Goal: Task Accomplishment & Management: Manage account settings

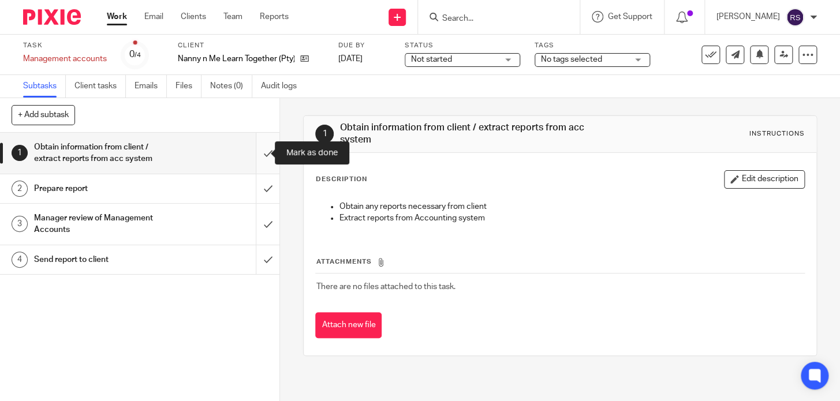
click at [262, 149] on input "submit" at bounding box center [140, 153] width 280 height 41
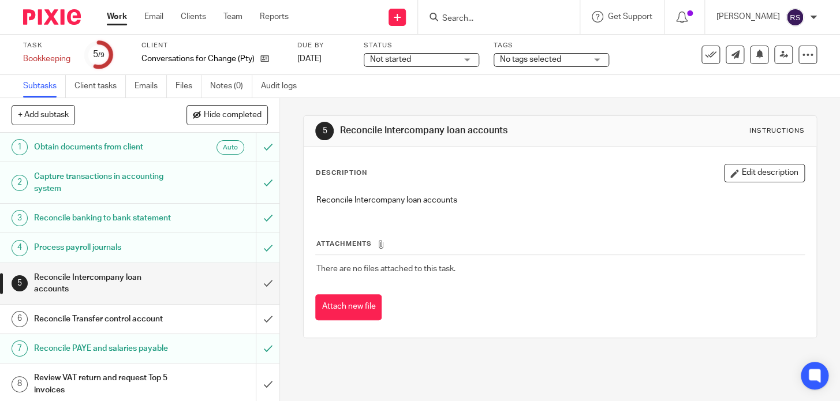
scroll to position [57, 0]
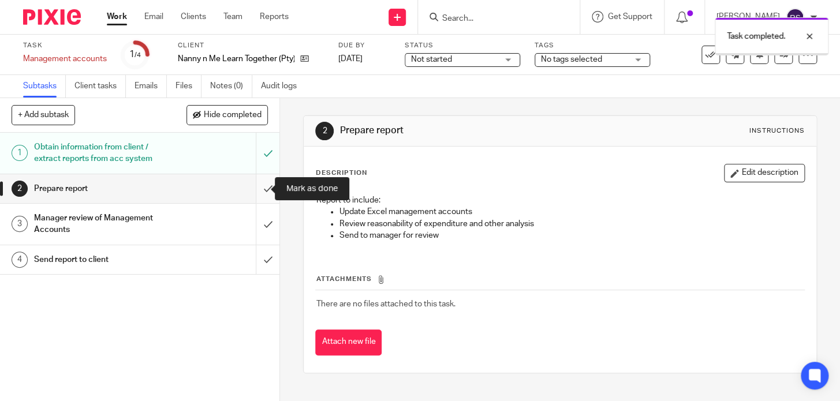
drag, startPoint x: 0, startPoint y: 0, endPoint x: 257, endPoint y: 185, distance: 316.5
click at [257, 185] on input "submit" at bounding box center [140, 188] width 280 height 29
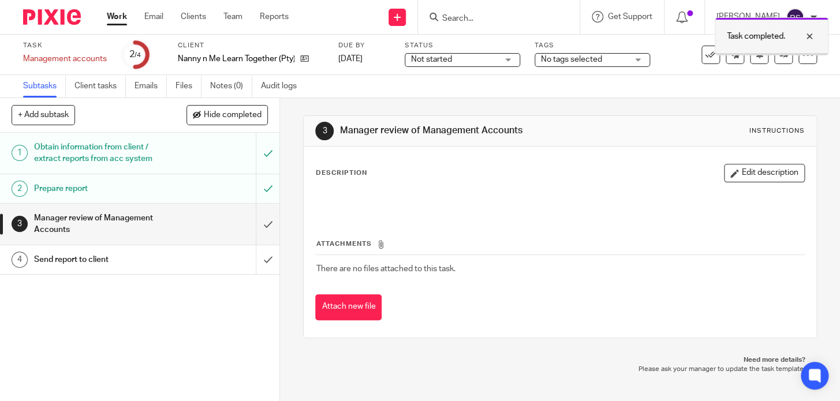
click at [813, 37] on div at bounding box center [800, 36] width 31 height 14
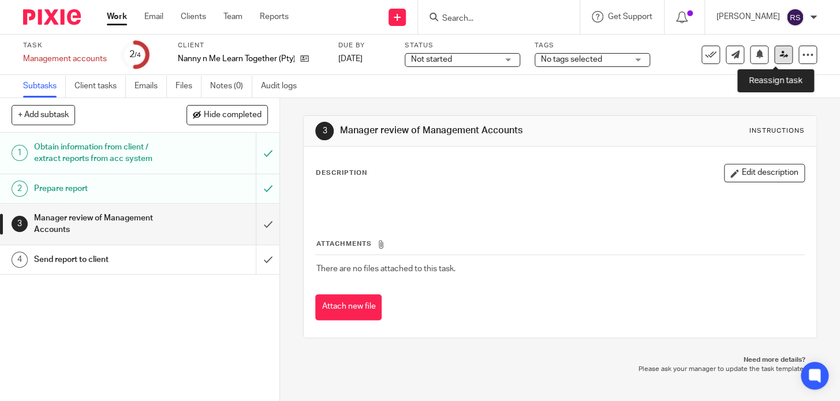
click at [780, 57] on icon at bounding box center [784, 54] width 9 height 9
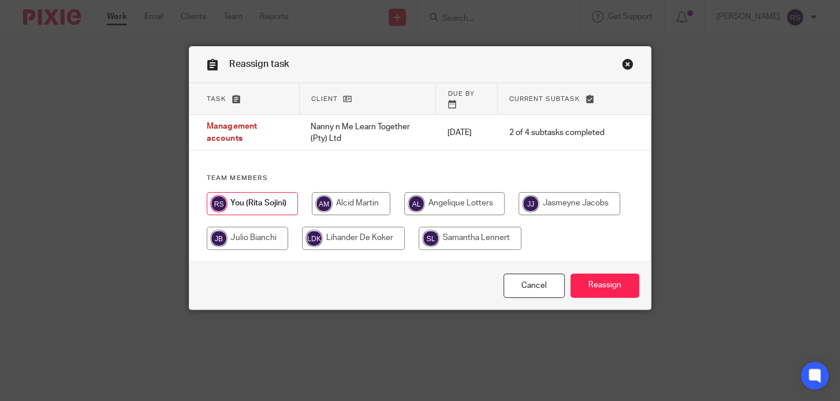
click at [405, 233] on input "radio" at bounding box center [353, 238] width 103 height 23
radio input "true"
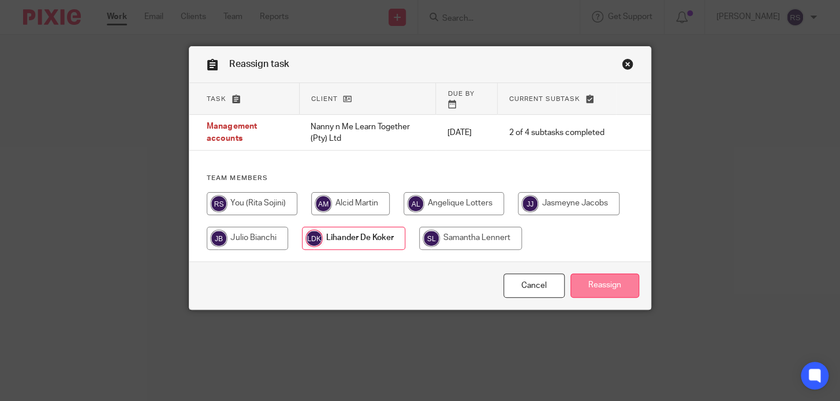
click at [595, 286] on input "Reassign" at bounding box center [605, 286] width 69 height 25
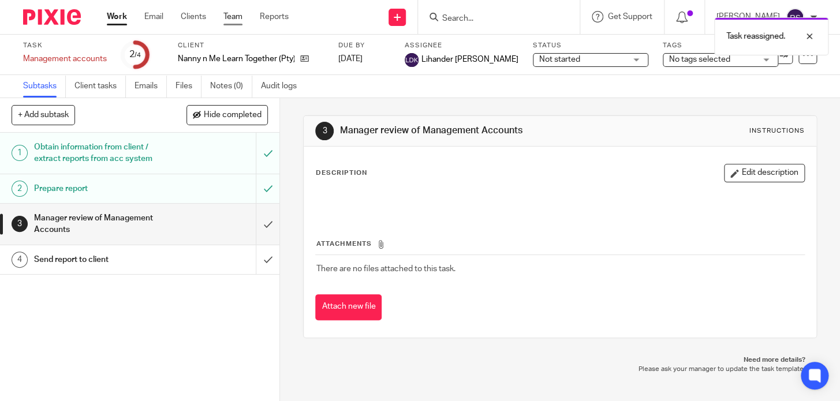
click at [236, 20] on link "Team" at bounding box center [232, 17] width 19 height 12
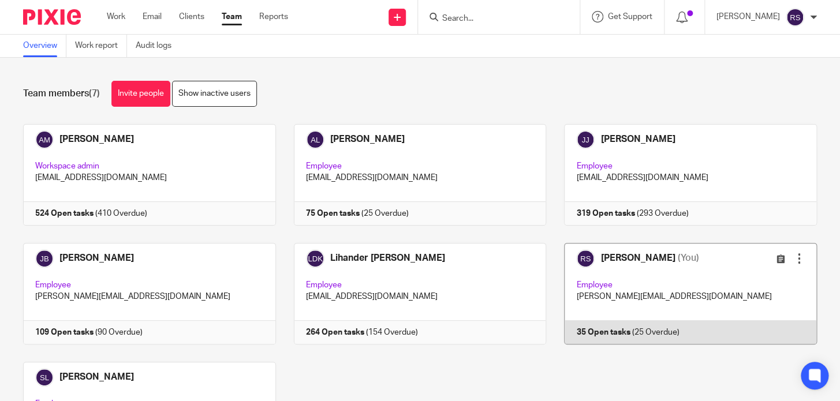
click at [613, 299] on link at bounding box center [681, 294] width 271 height 102
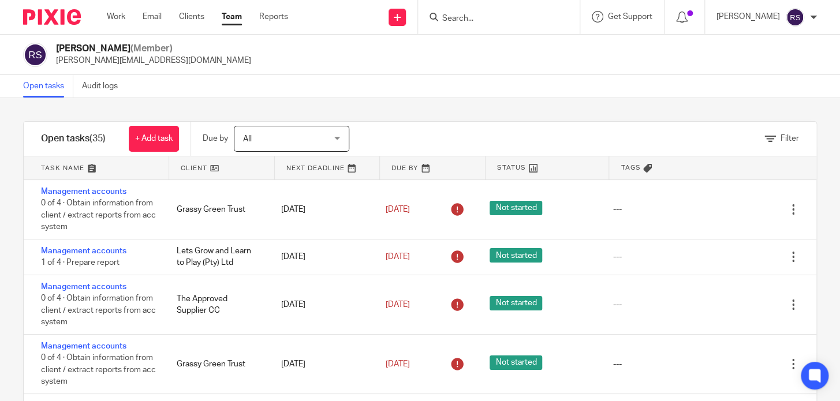
scroll to position [1608, 0]
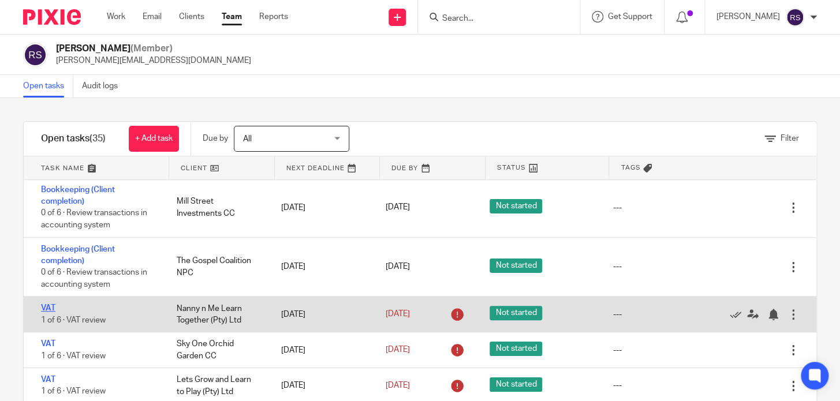
click at [41, 312] on link "VAT" at bounding box center [48, 308] width 14 height 8
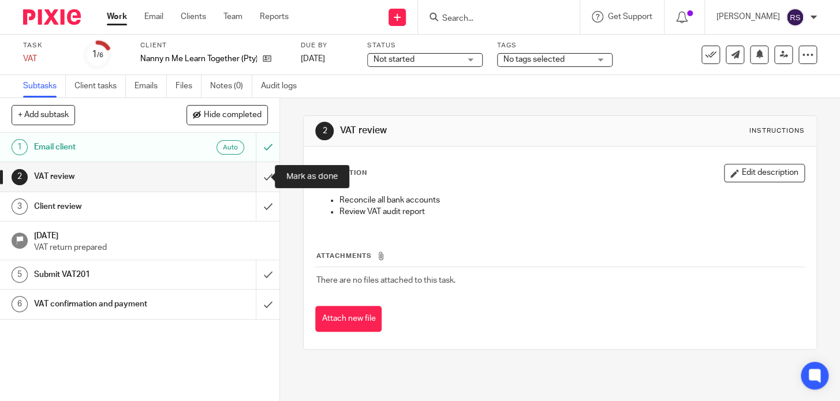
click at [257, 177] on input "submit" at bounding box center [140, 176] width 280 height 29
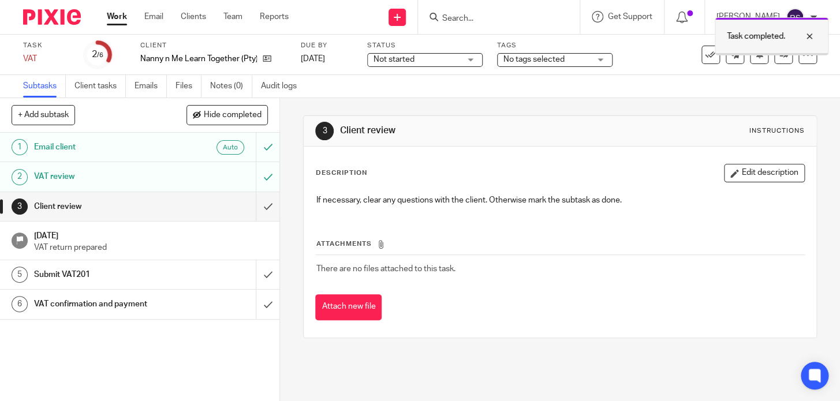
click at [812, 39] on div at bounding box center [800, 36] width 31 height 14
click at [802, 54] on icon at bounding box center [808, 55] width 12 height 12
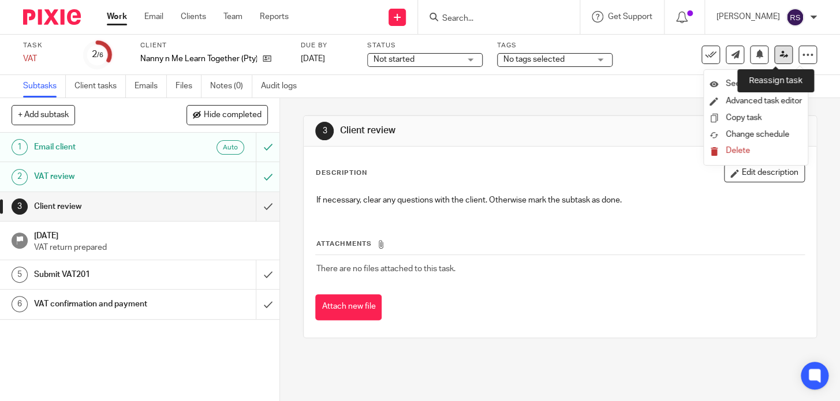
click at [780, 57] on icon at bounding box center [784, 54] width 9 height 9
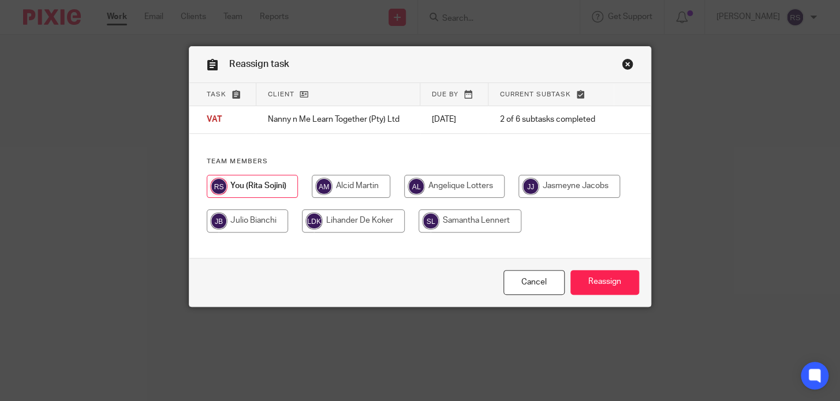
click at [405, 226] on input "radio" at bounding box center [353, 221] width 103 height 23
radio input "true"
click at [595, 281] on input "Reassign" at bounding box center [605, 282] width 69 height 25
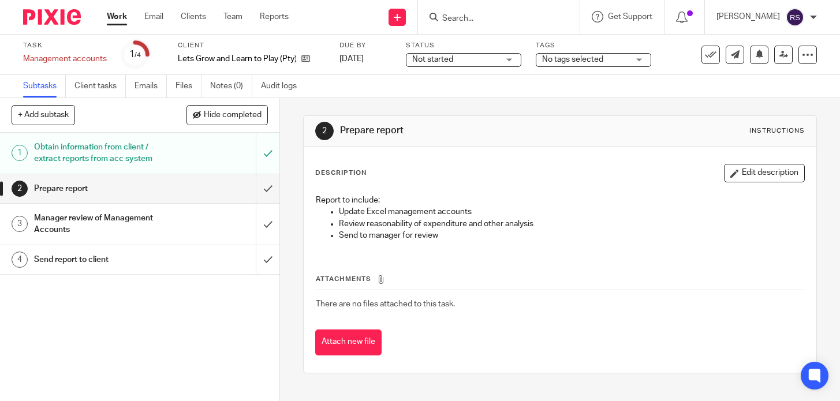
click at [504, 15] on input "Search" at bounding box center [493, 19] width 104 height 10
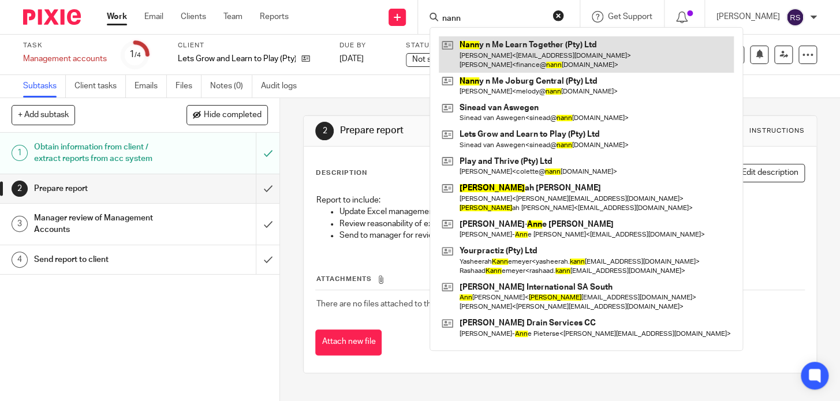
type input "nann"
click at [525, 57] on link at bounding box center [586, 54] width 295 height 36
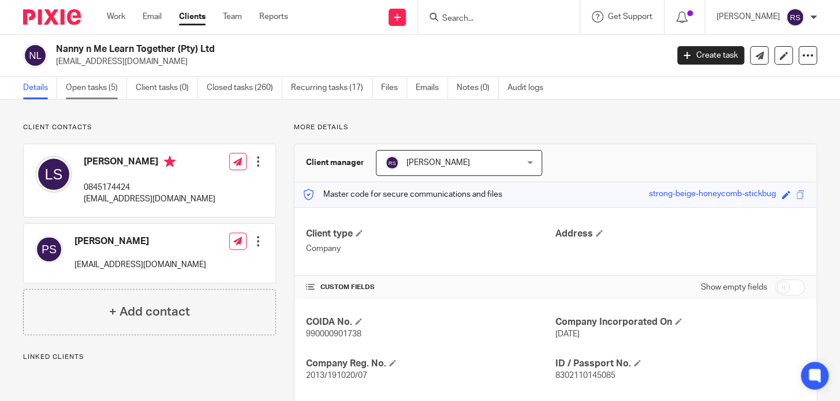
click at [115, 83] on link "Open tasks (5)" at bounding box center [96, 88] width 61 height 23
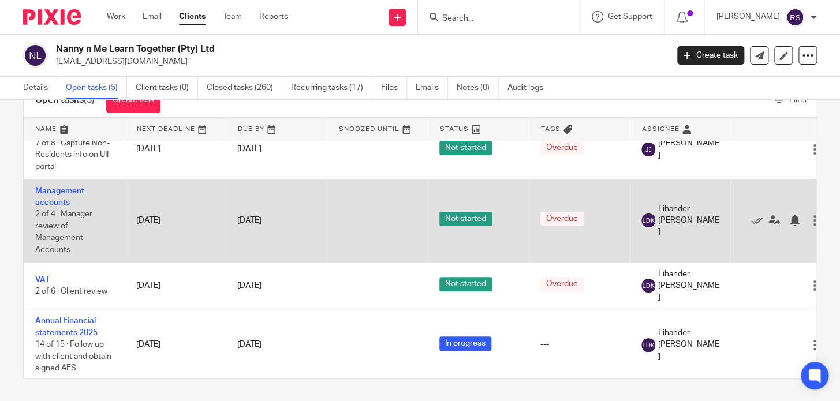
scroll to position [83, 0]
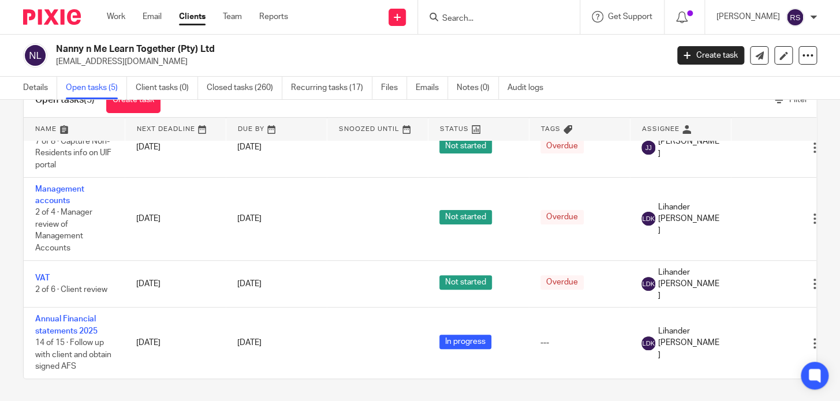
click at [501, 7] on div at bounding box center [499, 17] width 162 height 34
click at [490, 18] on input "Search" at bounding box center [493, 19] width 104 height 10
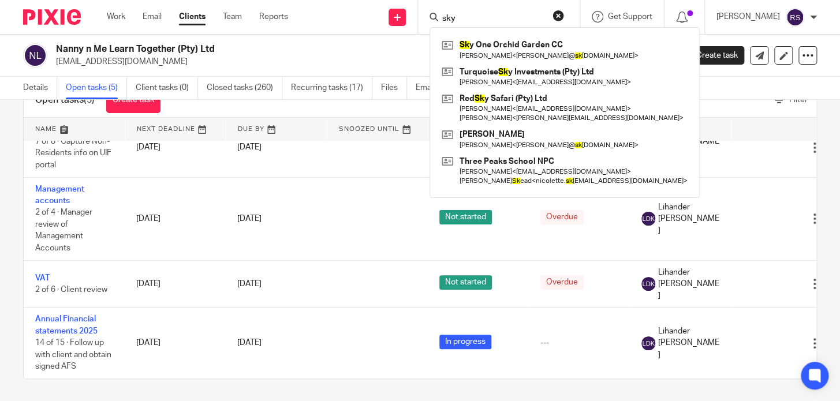
type input "sky"
click button "submit" at bounding box center [0, 0] width 0 height 0
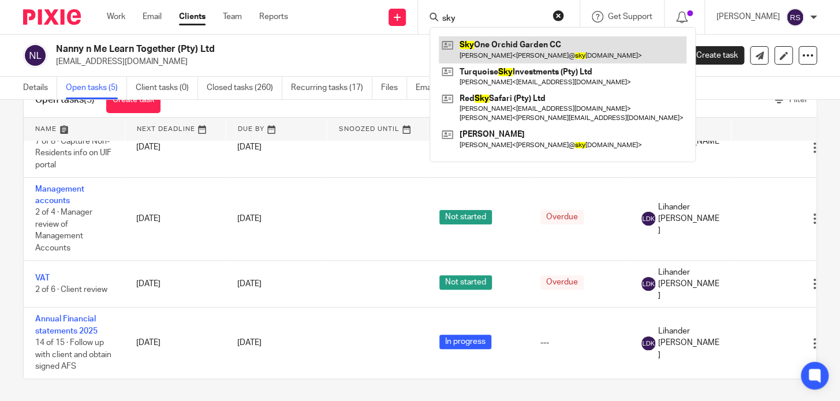
click at [524, 52] on link at bounding box center [563, 49] width 248 height 27
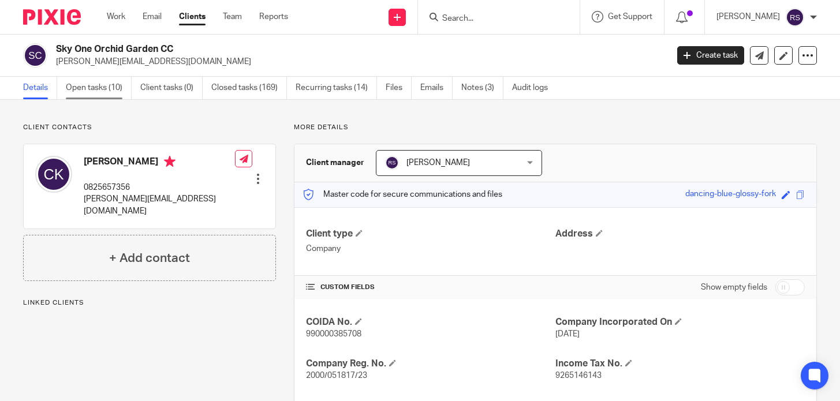
click at [94, 83] on link "Open tasks (10)" at bounding box center [99, 88] width 66 height 23
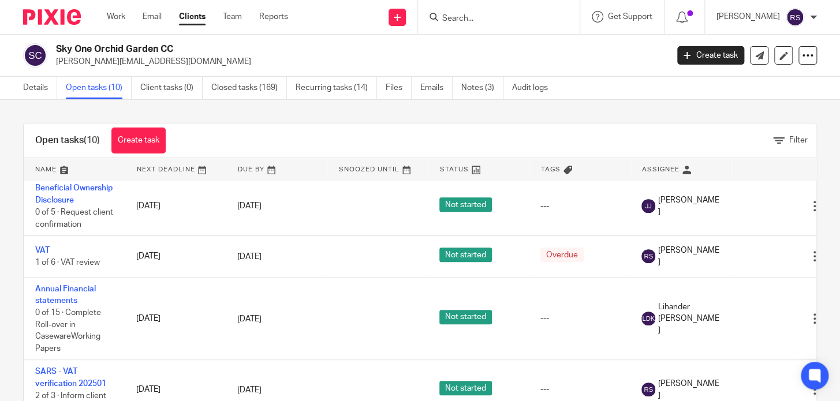
scroll to position [40, 0]
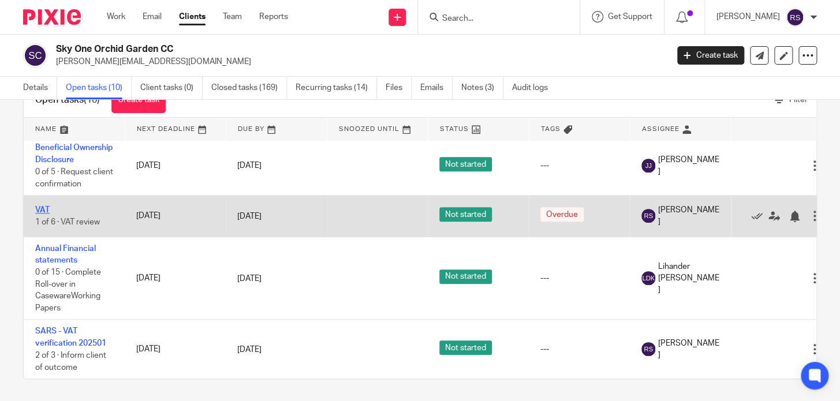
click at [44, 206] on link "VAT" at bounding box center [42, 210] width 14 height 8
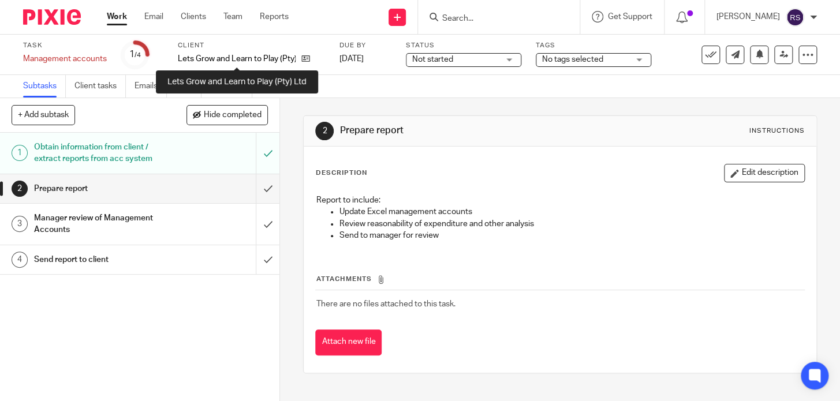
click at [225, 61] on p "Lets Grow and Learn to Play (Pty) Ltd" at bounding box center [237, 59] width 118 height 12
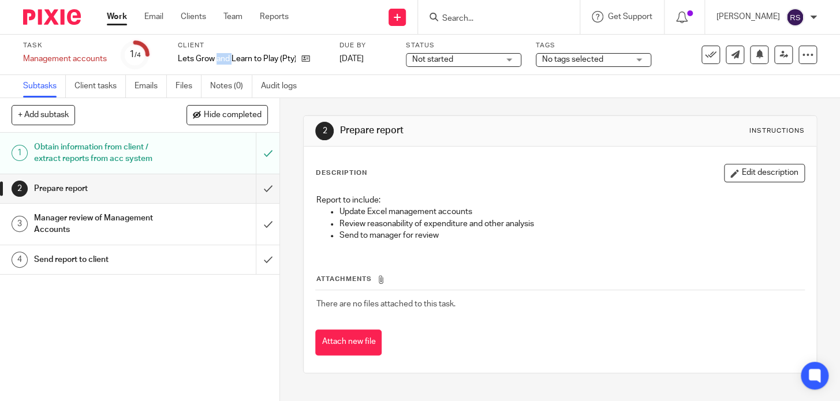
click at [225, 61] on p "Lets Grow and Learn to Play (Pty) Ltd" at bounding box center [237, 59] width 118 height 12
copy div "Lets Grow and Learn to Play (Pty) Ltd"
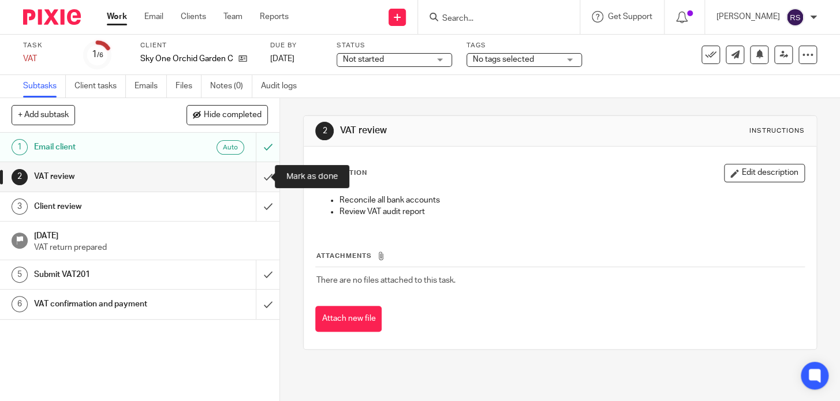
click at [250, 174] on input "submit" at bounding box center [140, 176] width 280 height 29
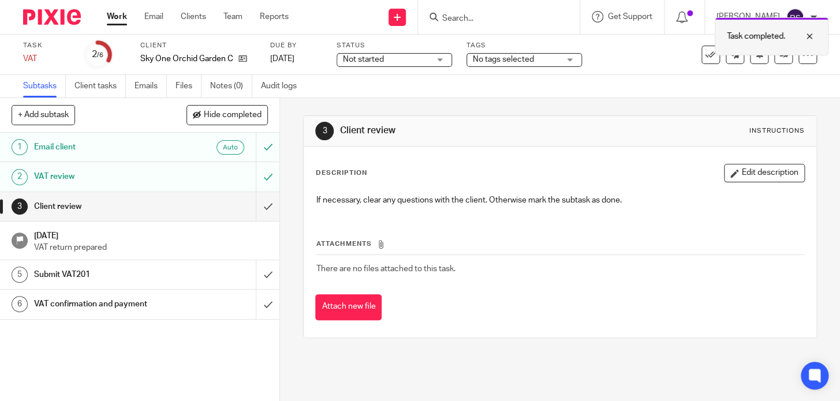
click at [806, 38] on div at bounding box center [800, 36] width 31 height 14
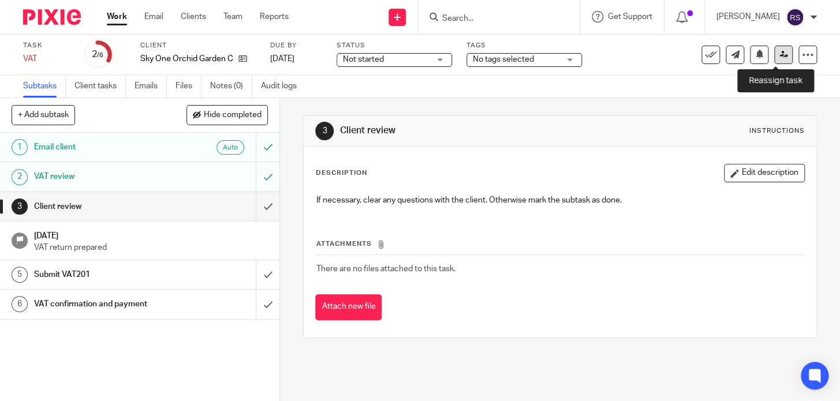
click at [780, 55] on icon at bounding box center [784, 54] width 9 height 9
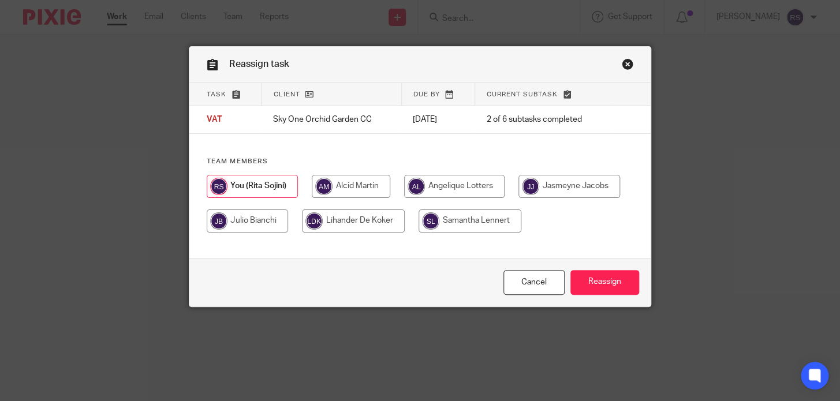
click at [624, 62] on link "Close this dialog window" at bounding box center [628, 66] width 12 height 16
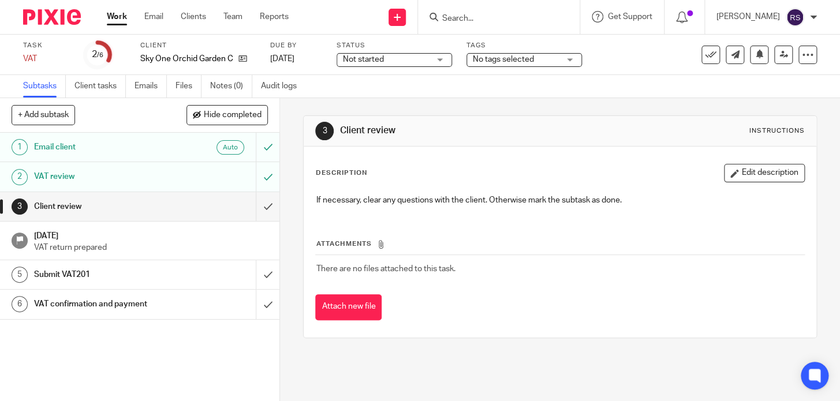
click at [475, 19] on input "Search" at bounding box center [493, 19] width 104 height 10
paste input "Lets Grow and Learn to Play (Pty) Ltd"
type input "Lets Grow and Learn to Play (Pty) Ltd"
click button "submit" at bounding box center [0, 0] width 0 height 0
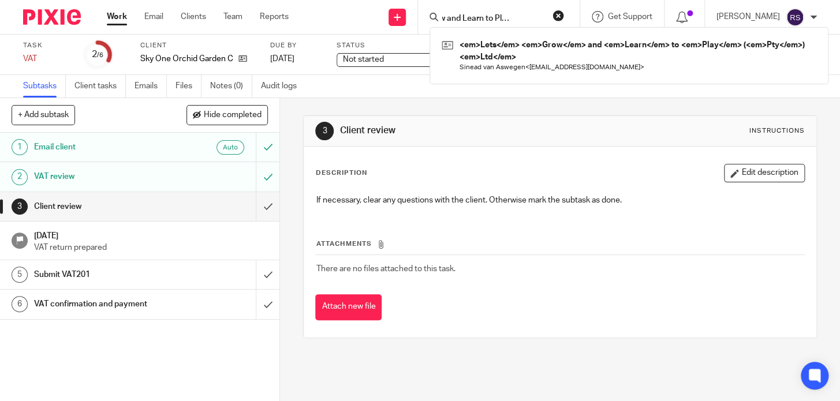
scroll to position [0, 0]
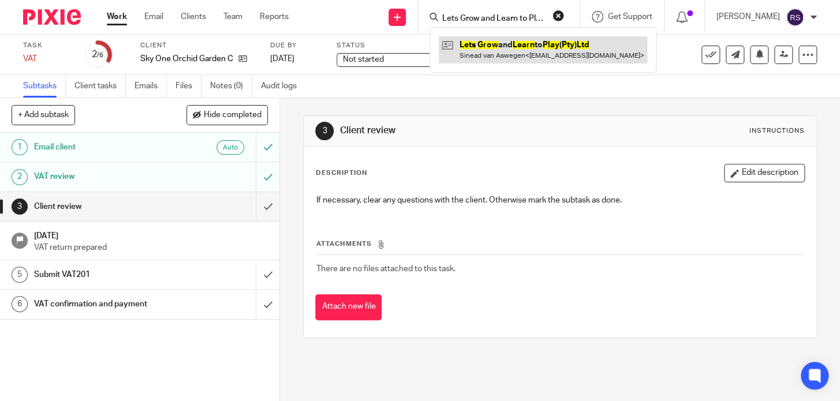
click at [549, 49] on link at bounding box center [543, 49] width 208 height 27
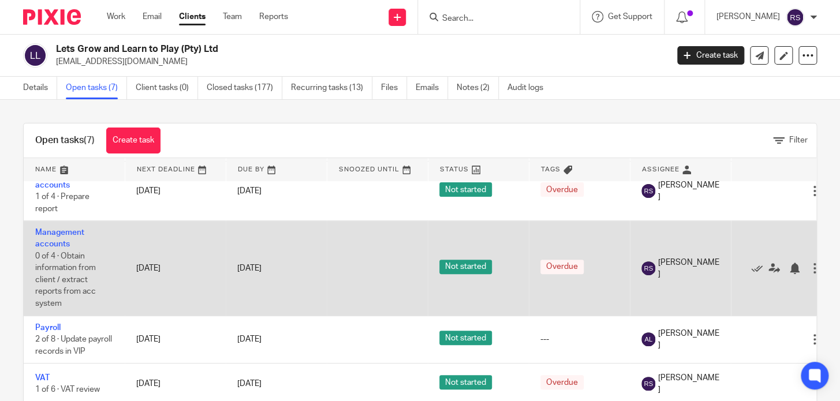
scroll to position [120, 0]
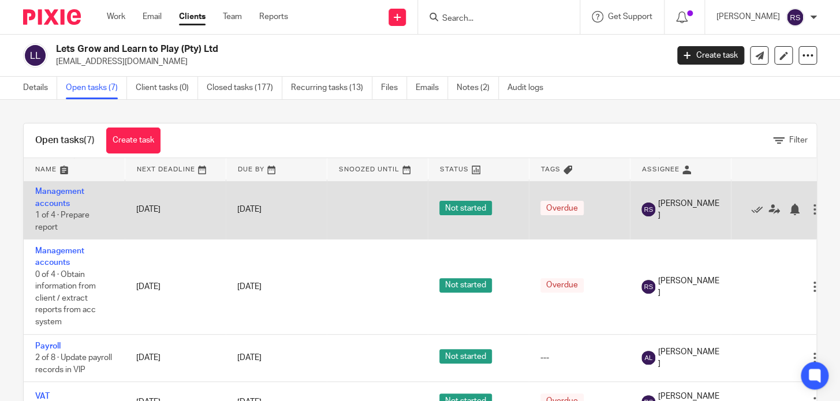
click at [42, 207] on td "Management accounts 1 of 4 · Prepare report" at bounding box center [74, 209] width 101 height 59
click at [50, 204] on link "Management accounts" at bounding box center [59, 198] width 49 height 20
